Goal: Information Seeking & Learning: Learn about a topic

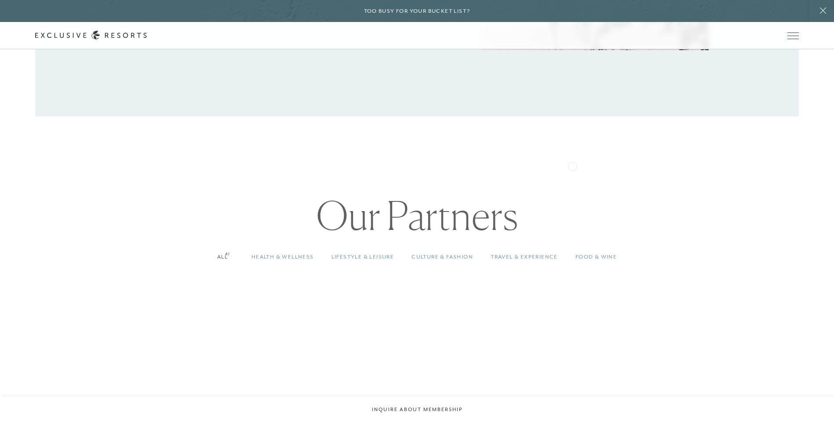
scroll to position [662, 0]
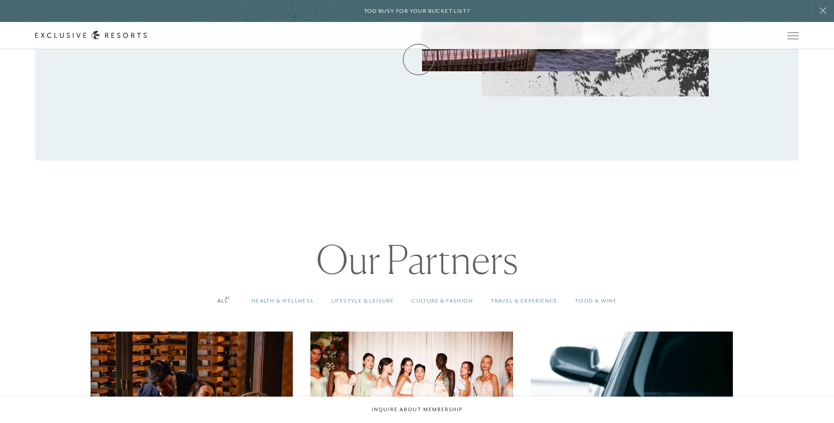
click at [0, 0] on link "Membership" at bounding box center [0, 0] width 0 height 0
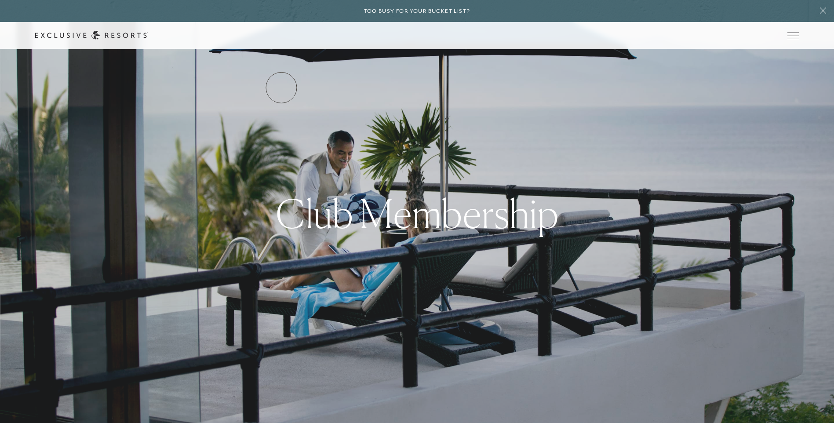
click at [0, 0] on link "Services & Standards" at bounding box center [0, 0] width 0 height 0
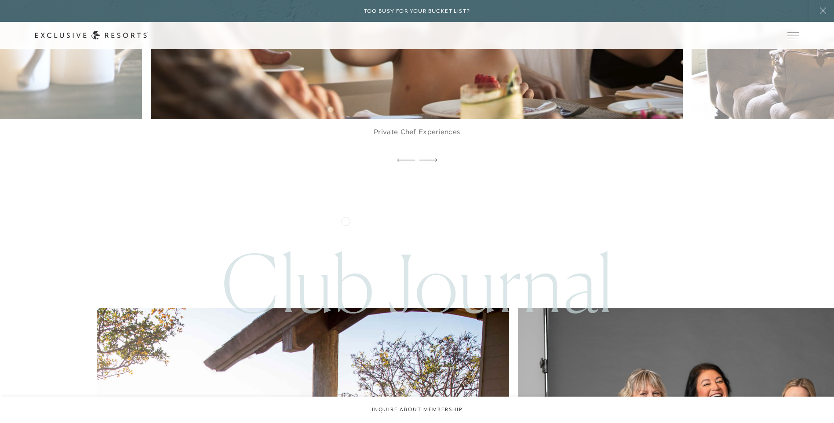
scroll to position [2354, 0]
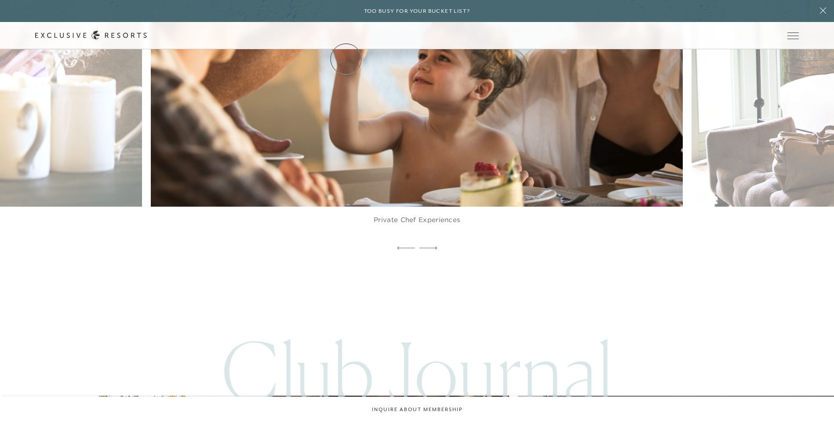
click at [0, 0] on link "The Collection" at bounding box center [0, 0] width 0 height 0
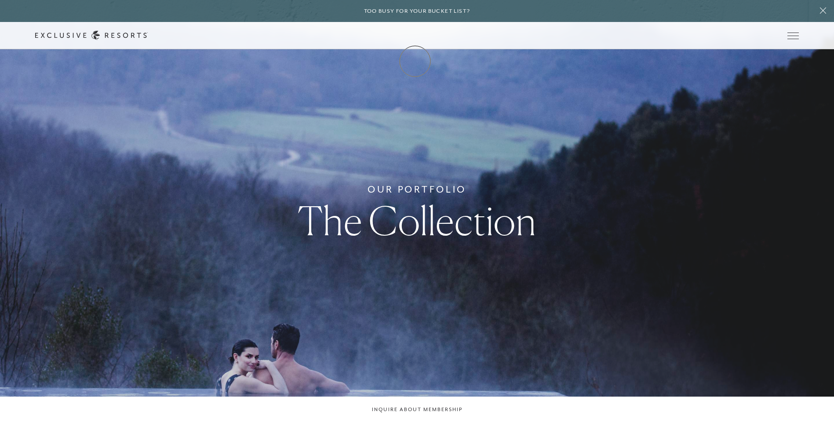
click at [0, 0] on link "Membership" at bounding box center [0, 0] width 0 height 0
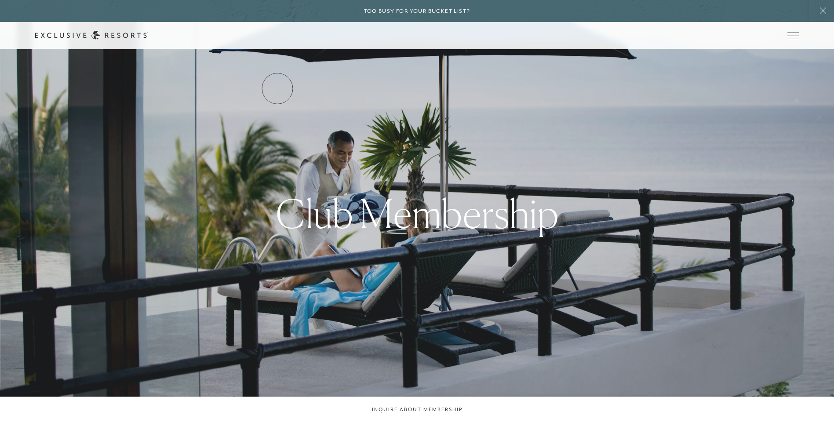
click at [0, 0] on link "Services & Standards" at bounding box center [0, 0] width 0 height 0
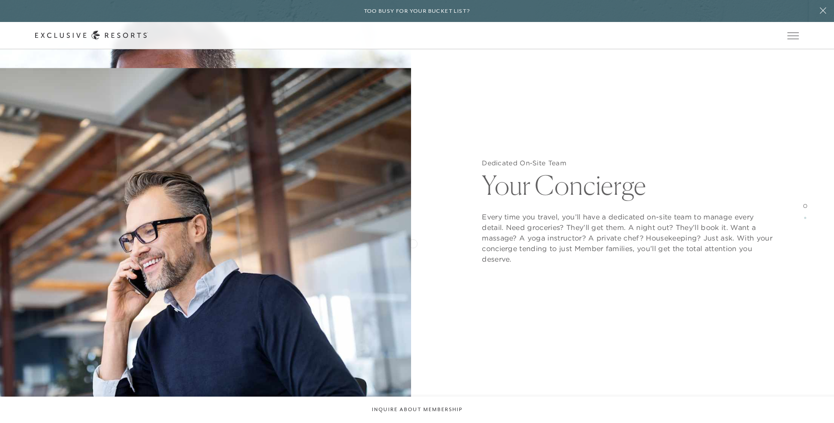
scroll to position [1406, 0]
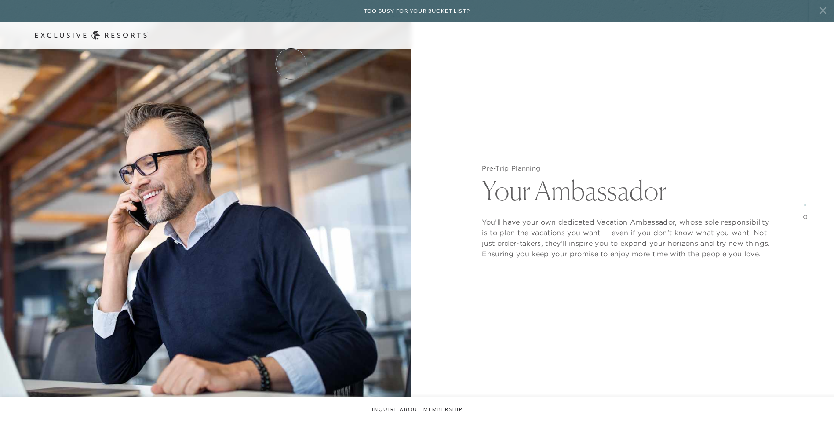
click at [0, 0] on link "Services & Standards" at bounding box center [0, 0] width 0 height 0
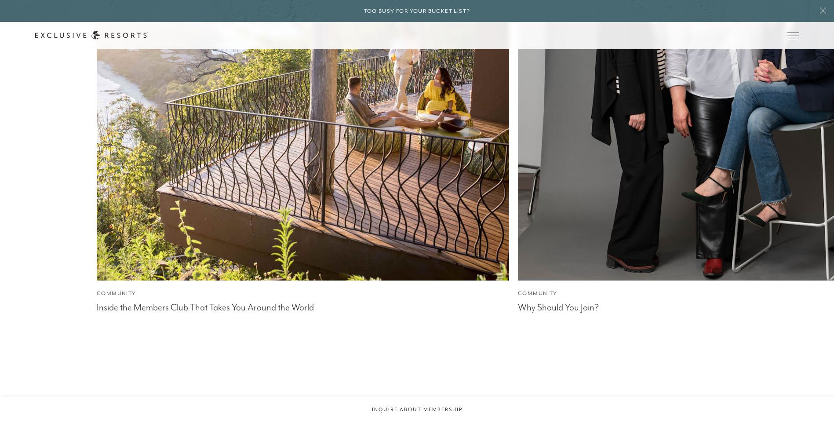
scroll to position [2662, 0]
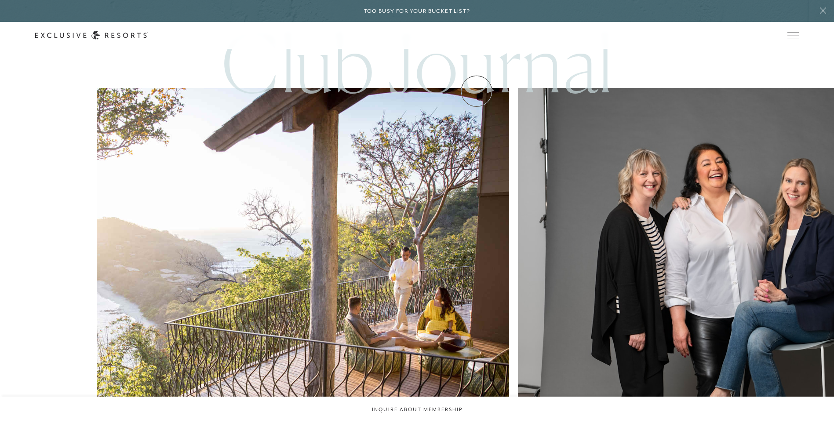
click at [0, 0] on link "Experience Collection" at bounding box center [0, 0] width 0 height 0
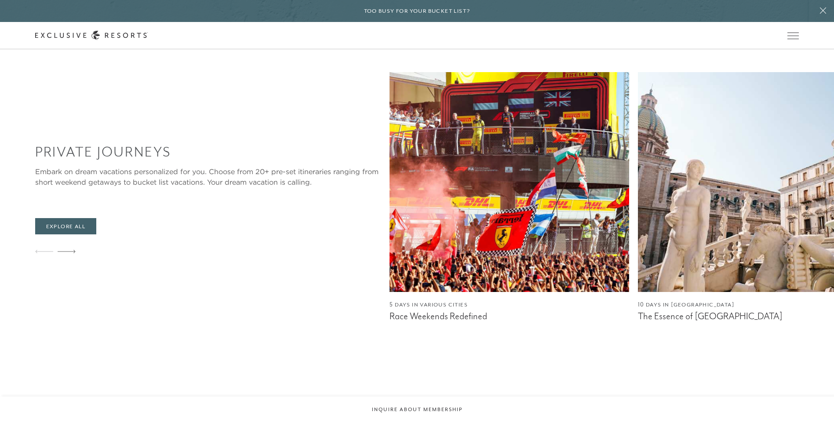
scroll to position [923, 0]
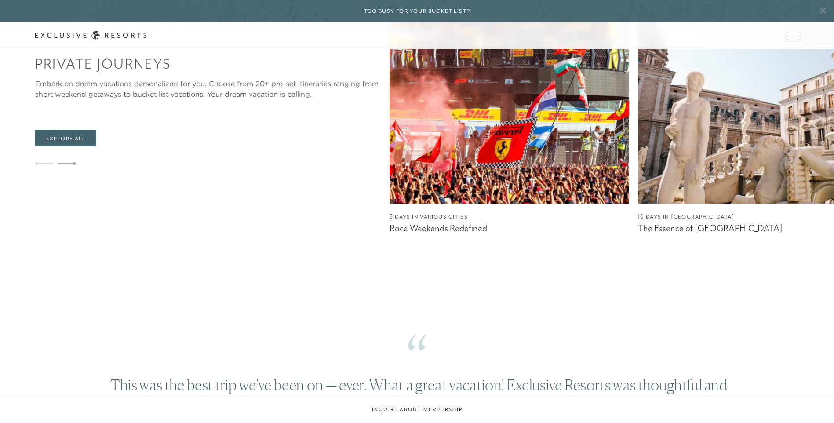
click at [132, 153] on div "Private Journeys Embark on dream vacations personalized for you. Choose from 20…" at bounding box center [434, 114] width 799 height 261
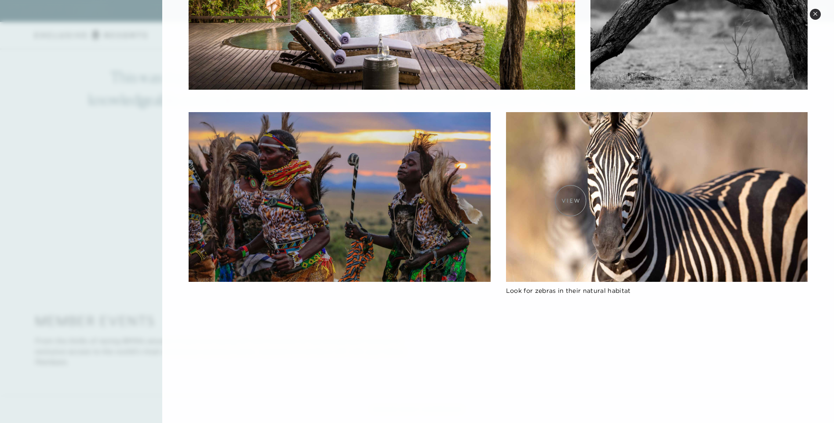
scroll to position [220, 0]
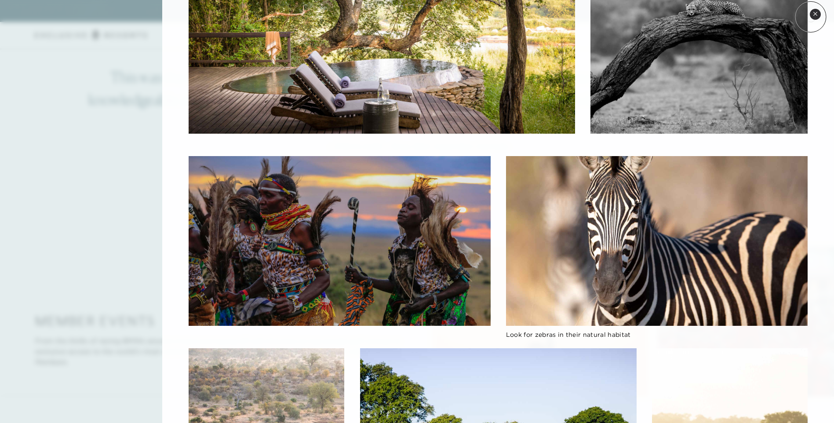
click at [810, 16] on button "Close quickview" at bounding box center [815, 14] width 11 height 11
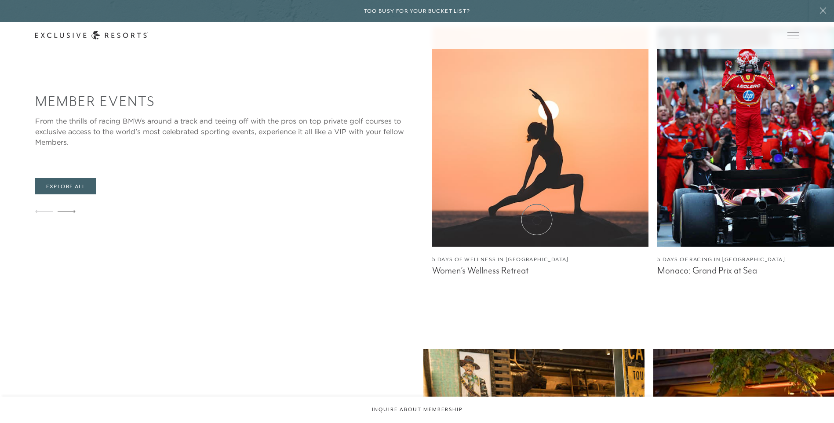
scroll to position [1362, 0]
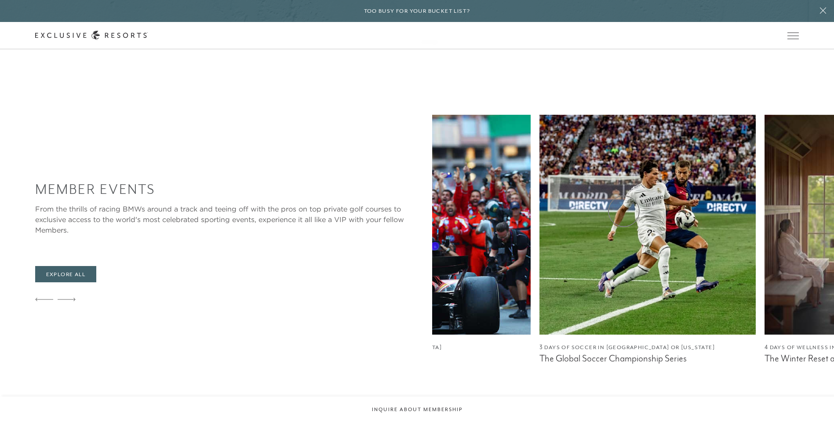
click at [217, 201] on div "Member Events From the thrills of racing BMWs around a track and teeing off wit…" at bounding box center [434, 245] width 799 height 261
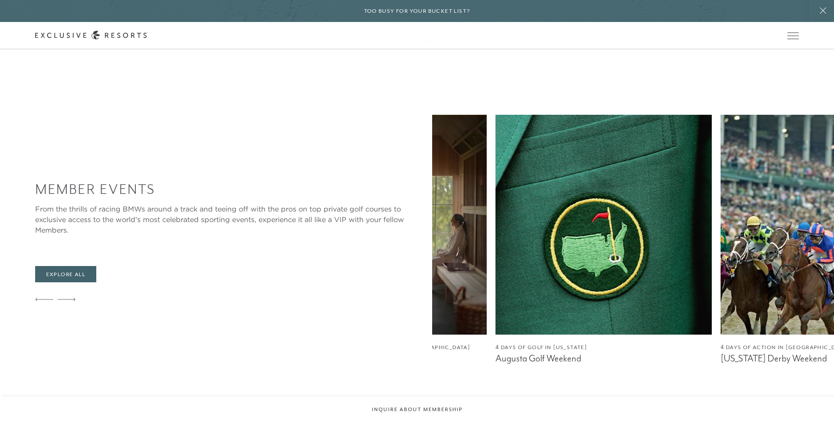
click at [720, 189] on img at bounding box center [828, 225] width 216 height 220
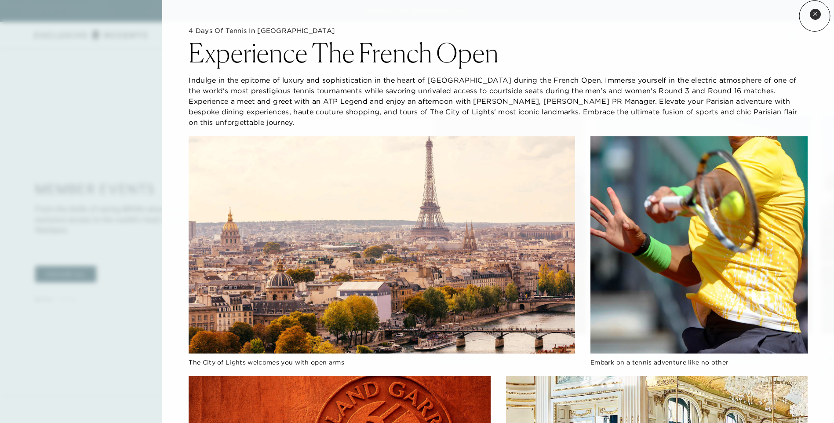
drag, startPoint x: 814, startPoint y: 15, endPoint x: 808, endPoint y: 16, distance: 6.2
click at [814, 15] on icon at bounding box center [815, 13] width 5 height 5
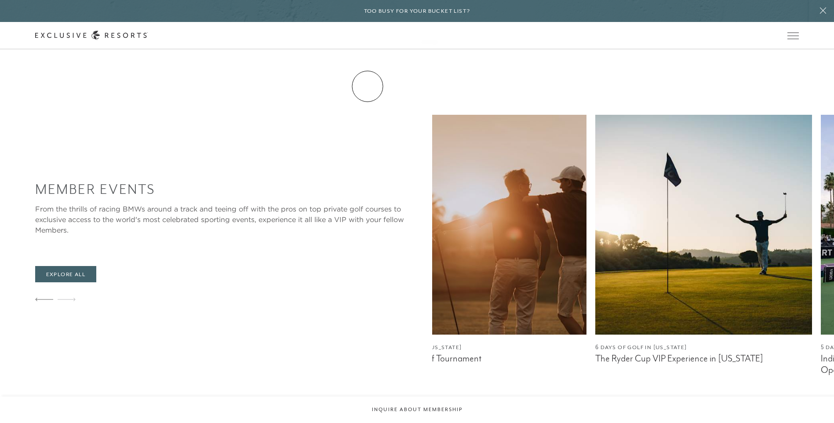
click at [0, 0] on link "Residence Collection" at bounding box center [0, 0] width 0 height 0
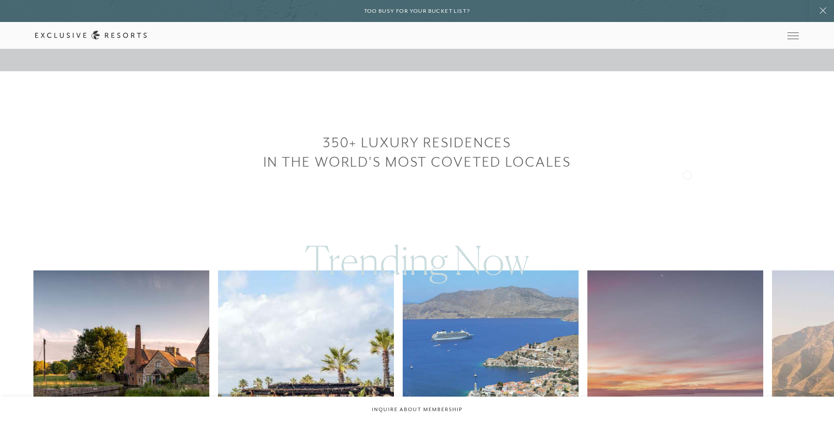
scroll to position [527, 0]
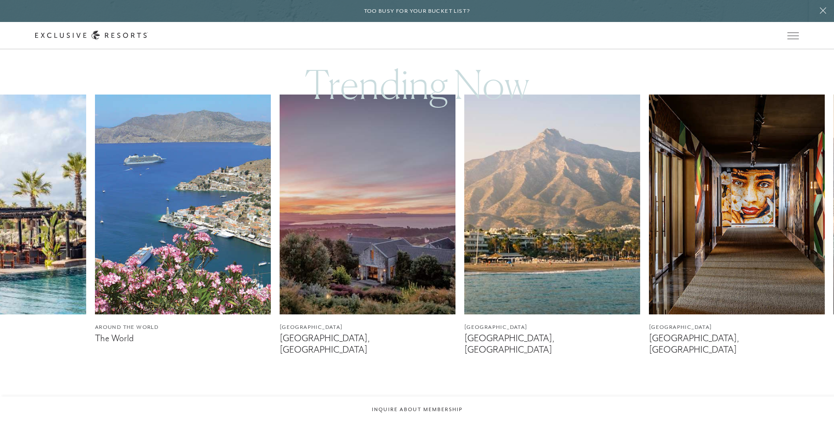
click at [270, 193] on div "[GEOGRAPHIC_DATA] The Cotswolds, [GEOGRAPHIC_DATA] [GEOGRAPHIC_DATA] [GEOGRAPHI…" at bounding box center [109, 228] width 767 height 268
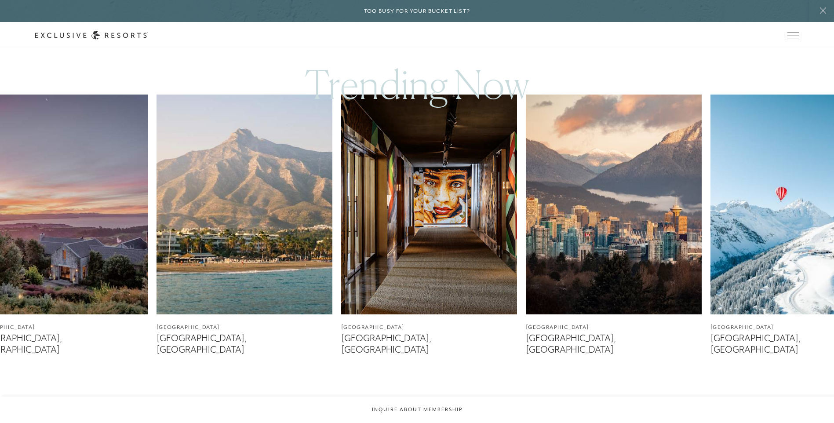
click at [341, 210] on img at bounding box center [429, 204] width 176 height 220
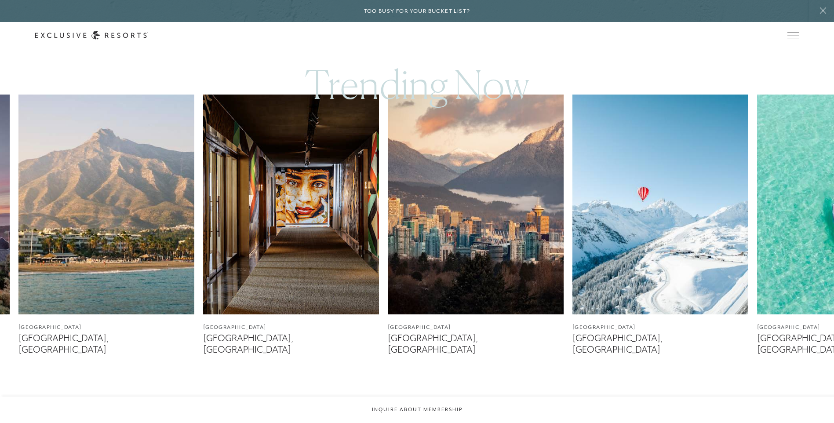
click at [388, 222] on img at bounding box center [476, 204] width 176 height 220
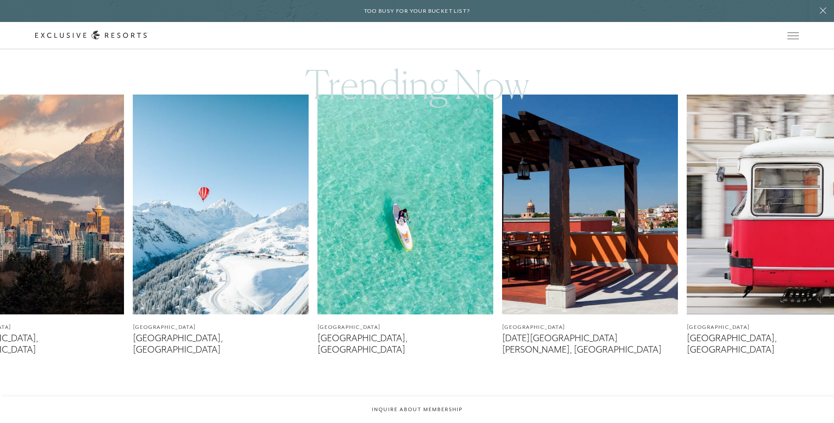
click at [562, 215] on img at bounding box center [590, 204] width 176 height 220
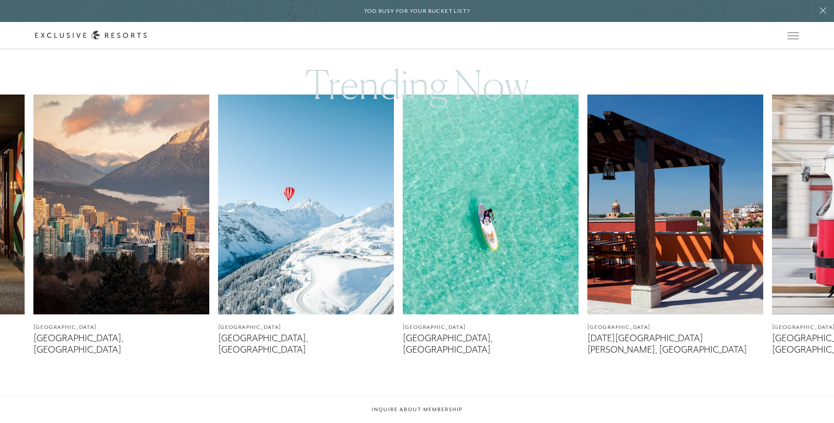
click at [464, 169] on img at bounding box center [491, 204] width 176 height 220
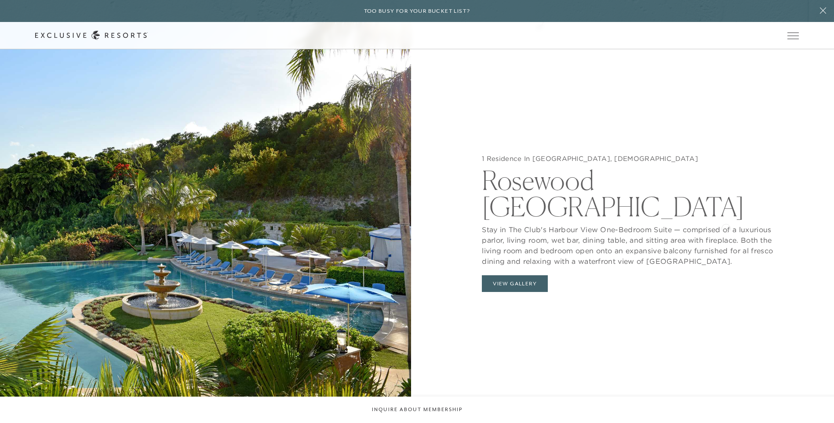
scroll to position [1011, 0]
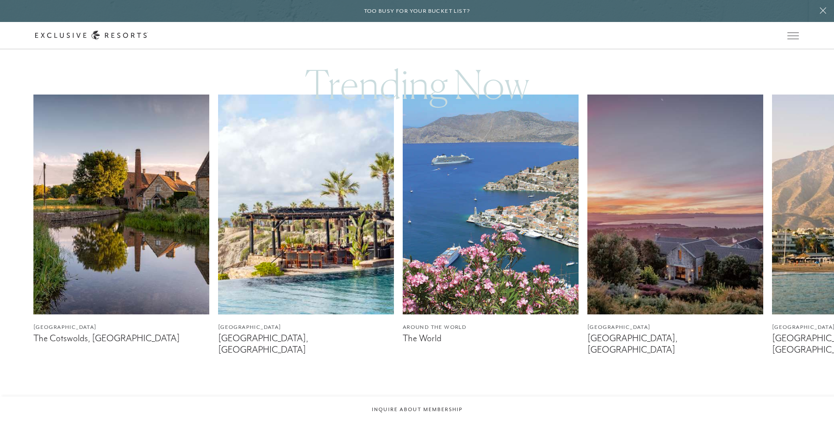
scroll to position [1362, 0]
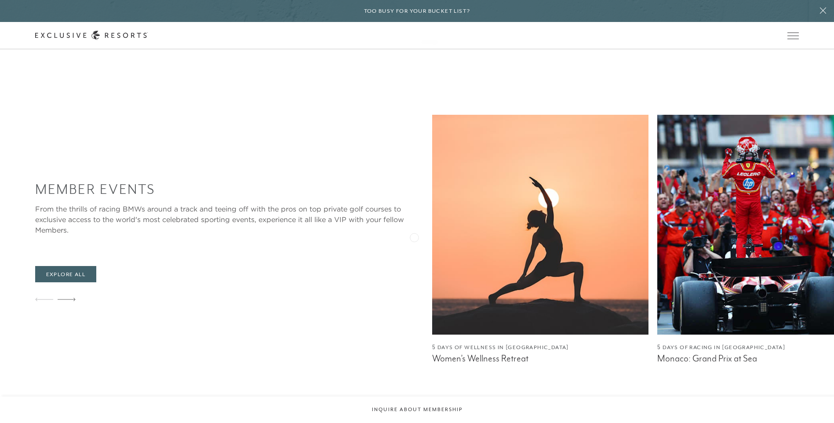
drag, startPoint x: 471, startPoint y: 261, endPoint x: 492, endPoint y: 258, distance: 21.2
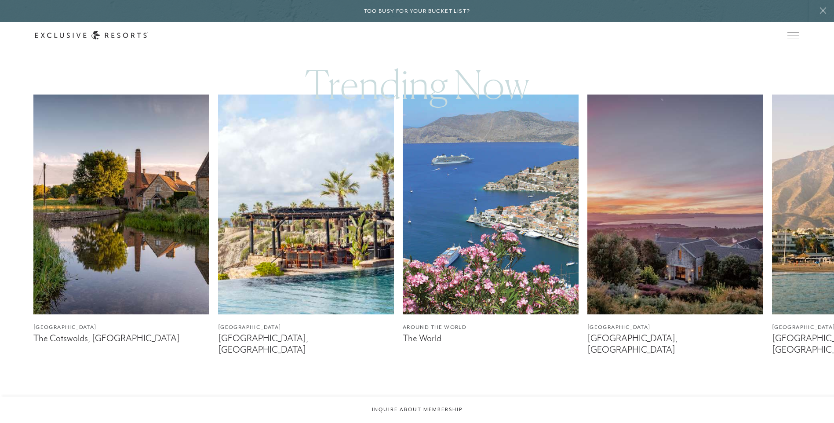
click at [556, 190] on div "[GEOGRAPHIC_DATA] The Cotswolds, [GEOGRAPHIC_DATA] [GEOGRAPHIC_DATA] [GEOGRAPHI…" at bounding box center [416, 228] width 767 height 268
click at [182, 210] on img at bounding box center [121, 204] width 176 height 220
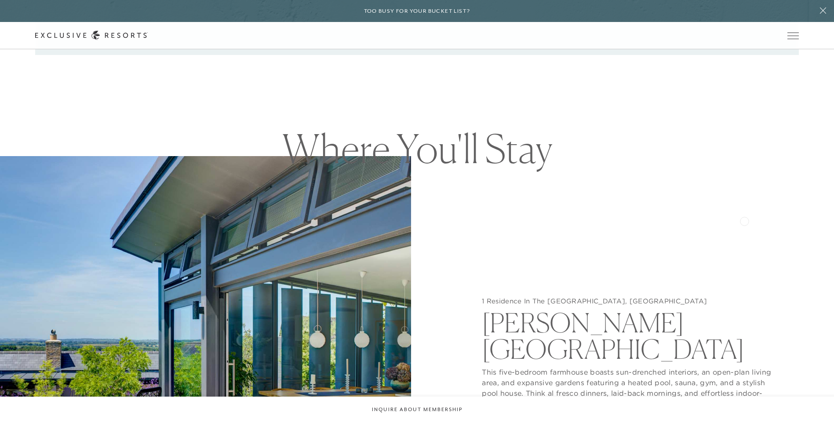
scroll to position [1011, 0]
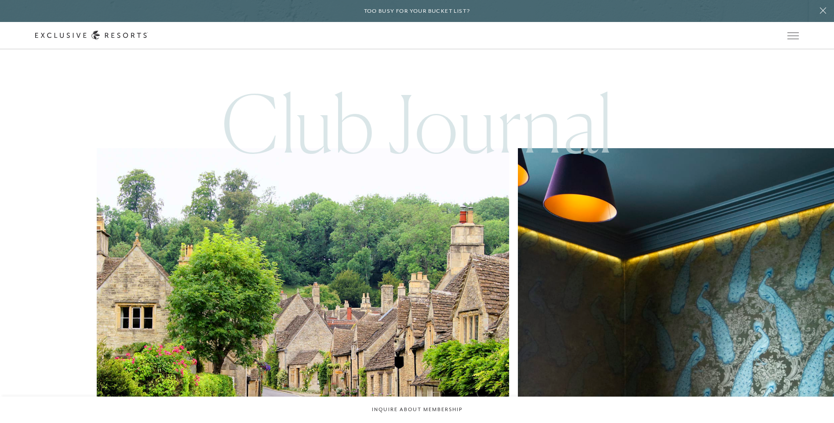
scroll to position [527, 0]
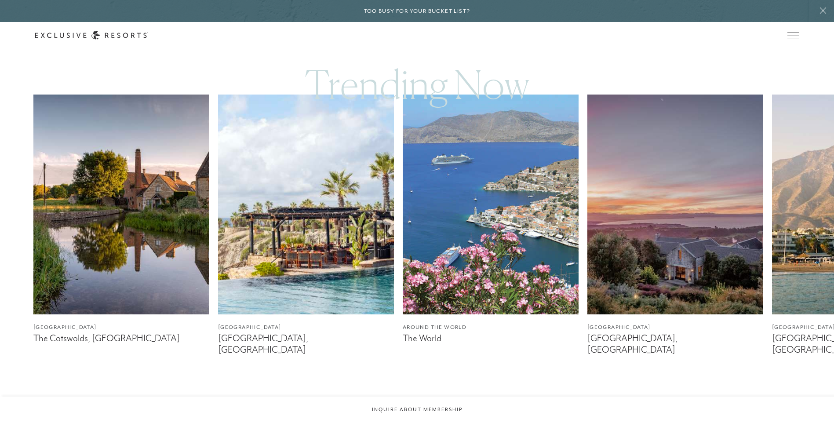
drag, startPoint x: 606, startPoint y: 299, endPoint x: 596, endPoint y: 299, distance: 9.7
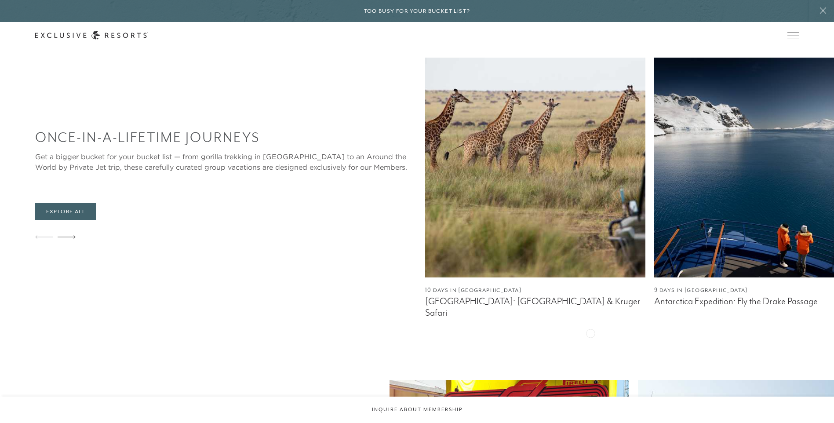
scroll to position [1362, 0]
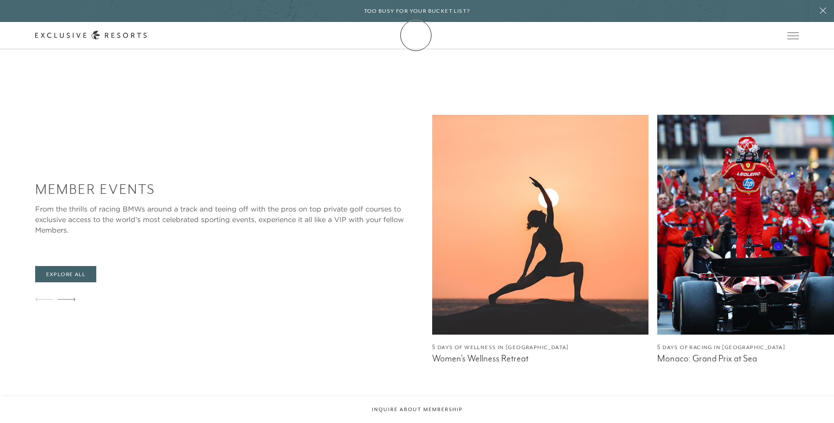
click at [0, 0] on link "Membership" at bounding box center [0, 0] width 0 height 0
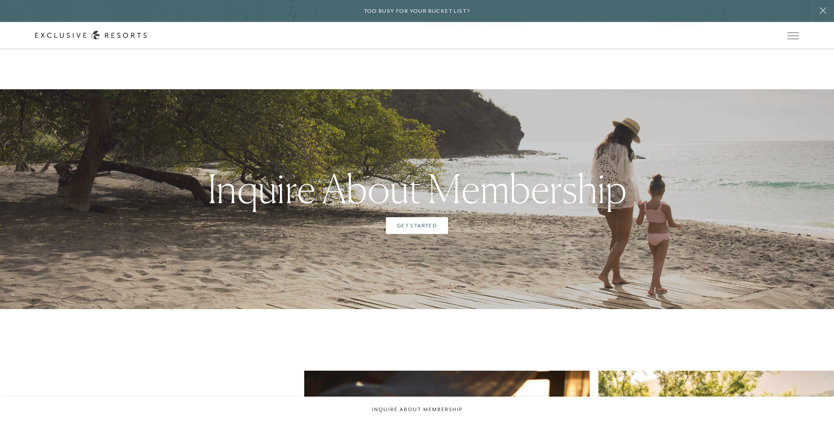
scroll to position [2637, 0]
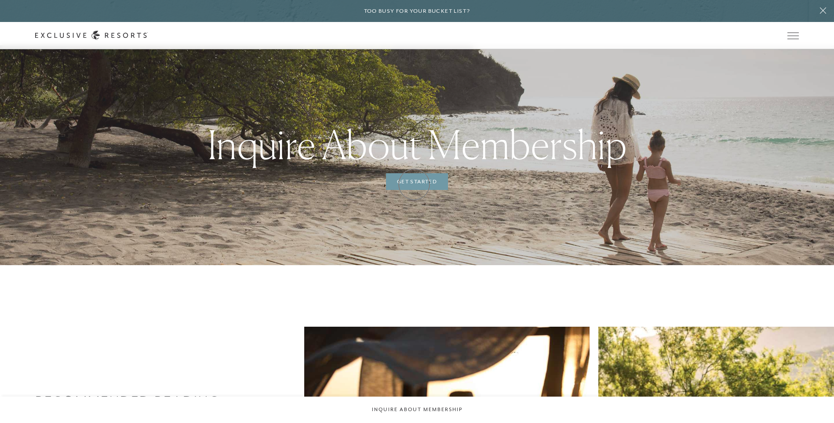
click at [414, 183] on link "Get Started" at bounding box center [417, 181] width 62 height 17
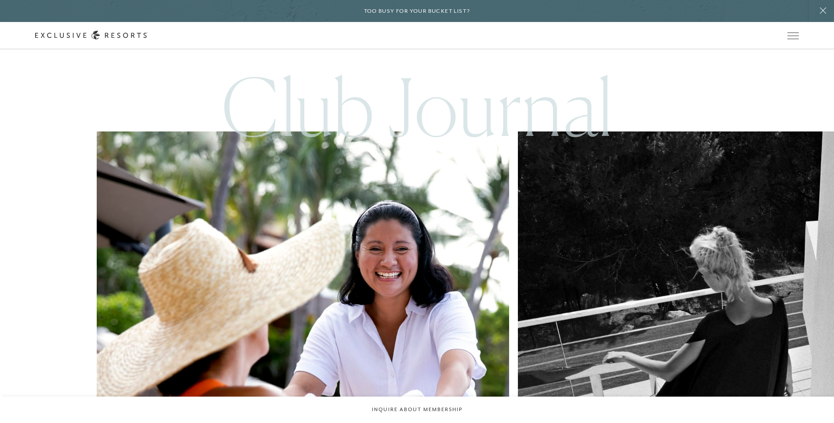
scroll to position [2959, 0]
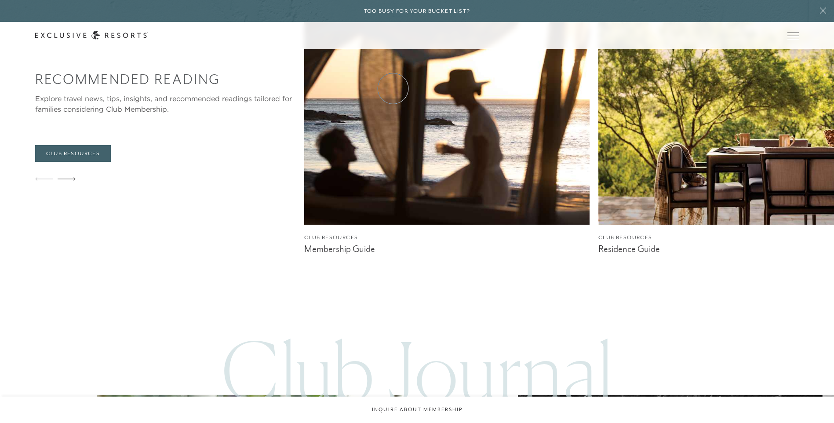
click at [0, 0] on link "How it works" at bounding box center [0, 0] width 0 height 0
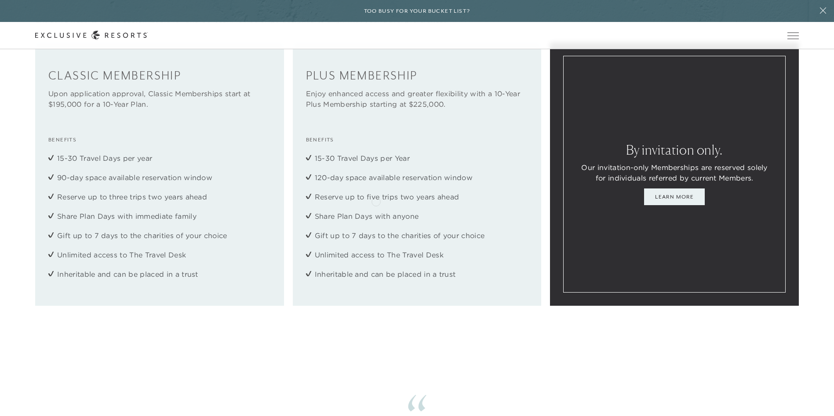
scroll to position [1231, 0]
